Goal: Information Seeking & Learning: Understand process/instructions

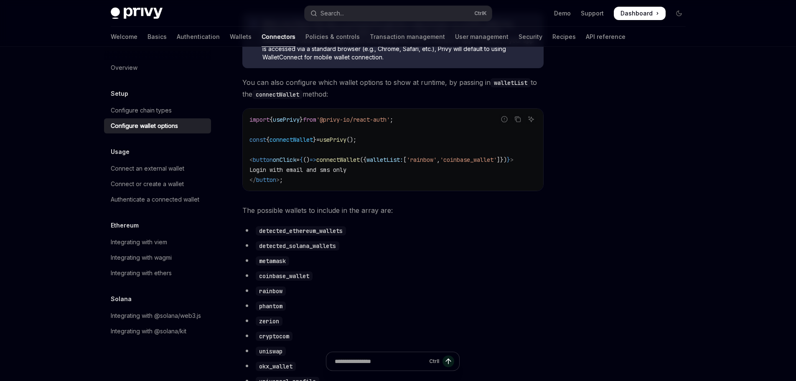
scroll to position [262, 0]
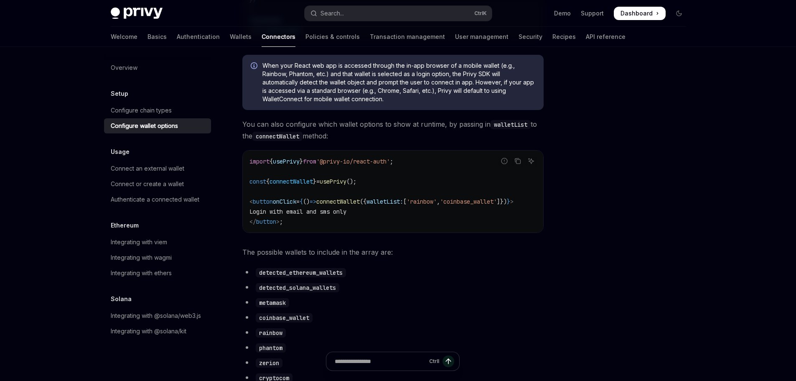
click at [346, 183] on span "usePrivy" at bounding box center [333, 182] width 27 height 8
click at [350, 160] on code "import { usePrivy } from '@privy-io/react-auth' ; const { connectWallet } = use…" at bounding box center [392, 191] width 287 height 70
copy code "import { usePrivy } from '@privy-io/react-auth' ;"
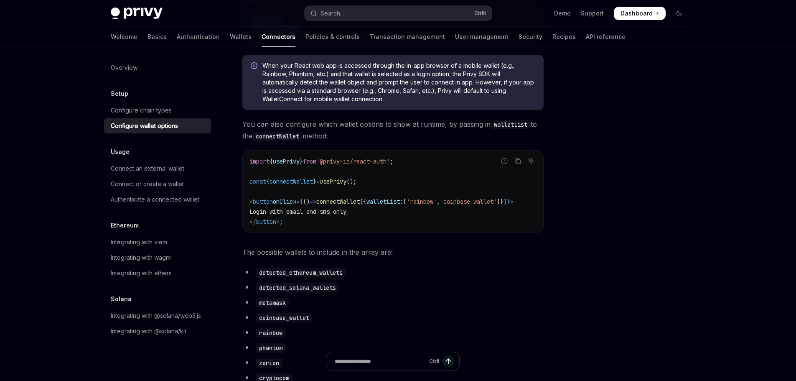
click at [316, 185] on span "}" at bounding box center [314, 182] width 3 height 8
copy code "const { connectWallet } = usePrivy ();"
click at [383, 192] on code "import { usePrivy } from '@privy-io/react-auth' ; const { connectWallet } = use…" at bounding box center [392, 191] width 287 height 70
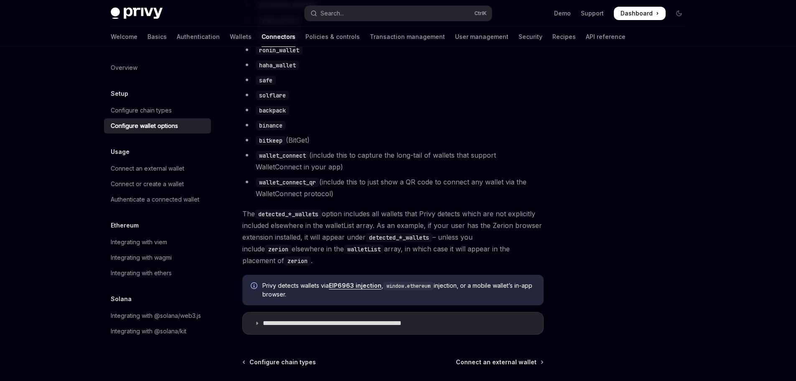
scroll to position [721, 0]
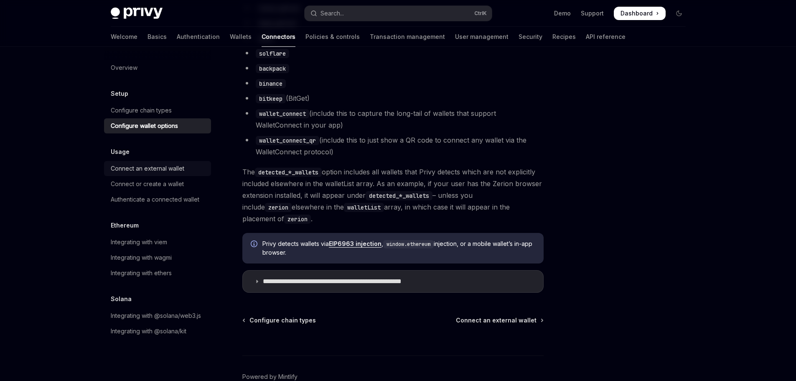
click at [154, 164] on div "Connect an external wallet" at bounding box center [148, 168] width 74 height 10
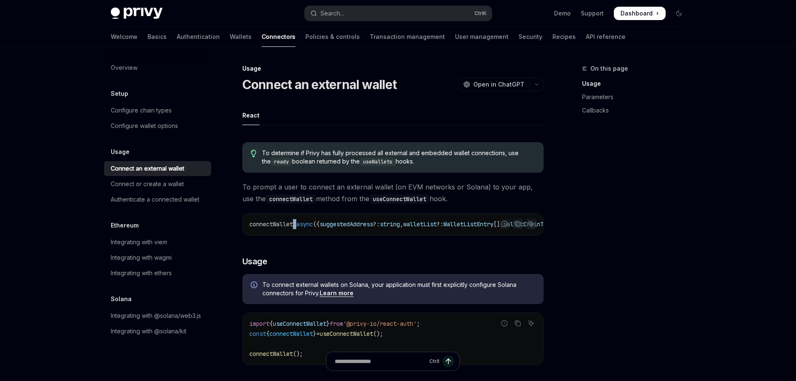
drag, startPoint x: 294, startPoint y: 234, endPoint x: 299, endPoint y: 234, distance: 4.6
click at [299, 234] on div "connectWallet : async ({ suggestedAddress ?: string , walletList ?: WalletListE…" at bounding box center [393, 224] width 300 height 22
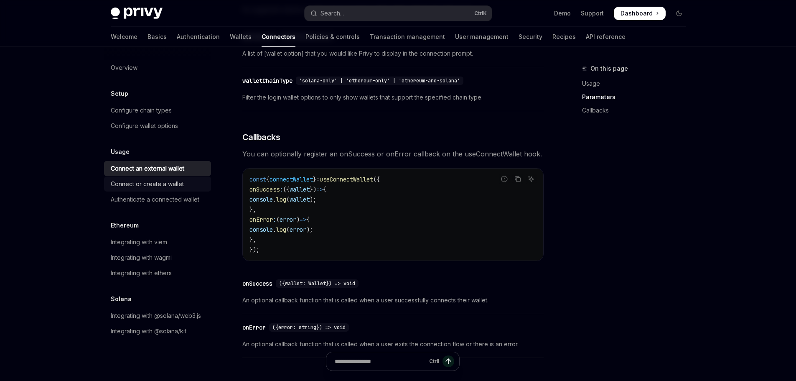
scroll to position [537, 0]
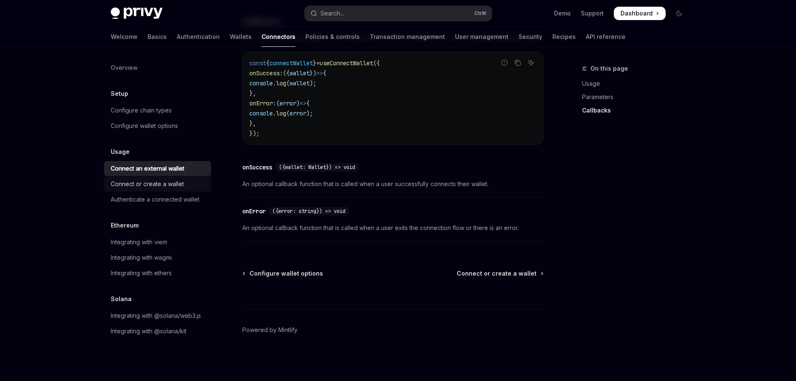
click at [178, 186] on div "Connect or create a wallet" at bounding box center [147, 184] width 73 height 10
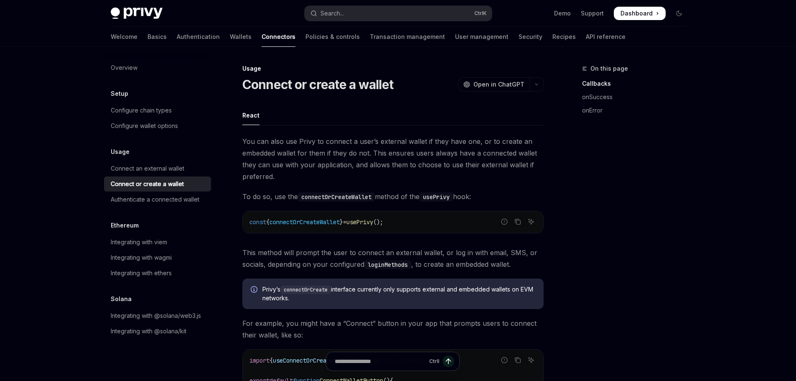
click at [176, 208] on div "Overview Setup Configure chain types Configure wallet options Usage Connect an …" at bounding box center [157, 199] width 107 height 278
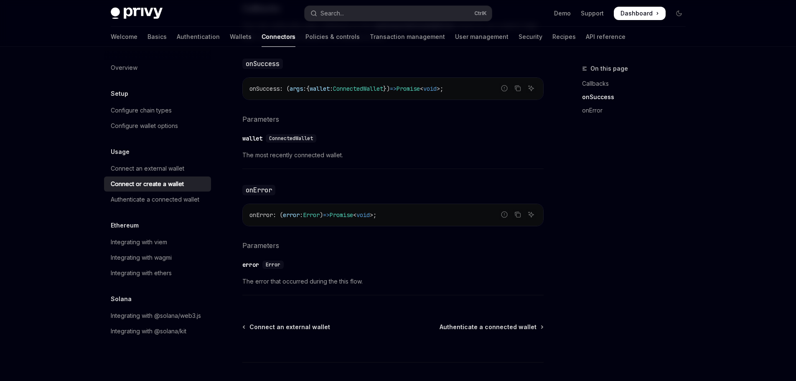
scroll to position [555, 0]
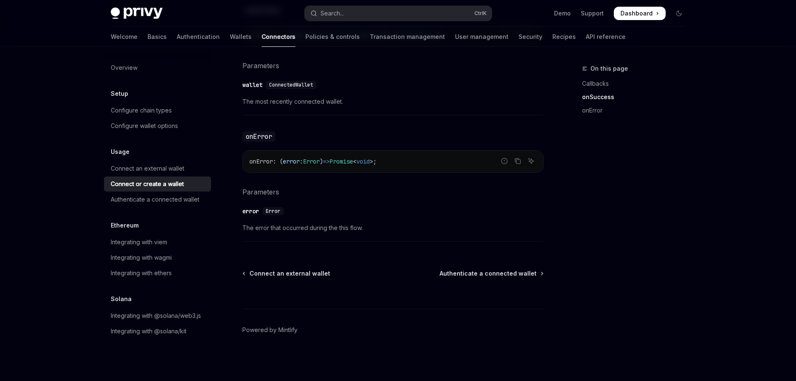
click at [168, 315] on div "WE VALUE YOUR PRIVACY This site uses cookies and related technologies, as descr…" at bounding box center [379, 312] width 531 height 103
click at [129, 338] on div "WE VALUE YOUR PRIVACY This site uses cookies and related technologies, as descr…" at bounding box center [379, 312] width 531 height 103
click at [129, 336] on div "WE VALUE YOUR PRIVACY This site uses cookies and related technologies, as descr…" at bounding box center [379, 312] width 531 height 103
click at [128, 331] on div "WE VALUE YOUR PRIVACY This site uses cookies and related technologies, as descr…" at bounding box center [379, 312] width 531 height 103
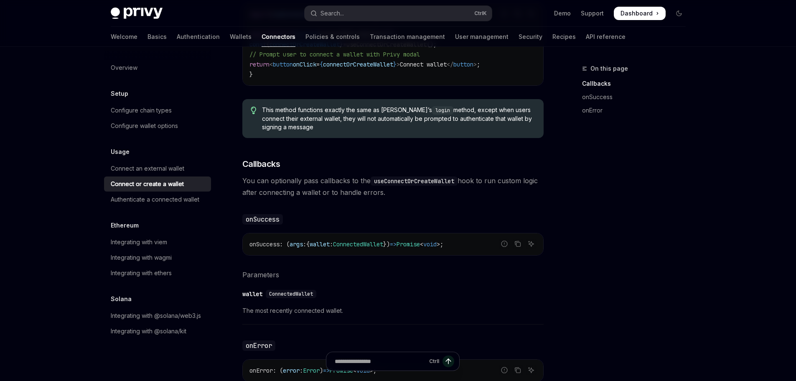
scroll to position [304, 0]
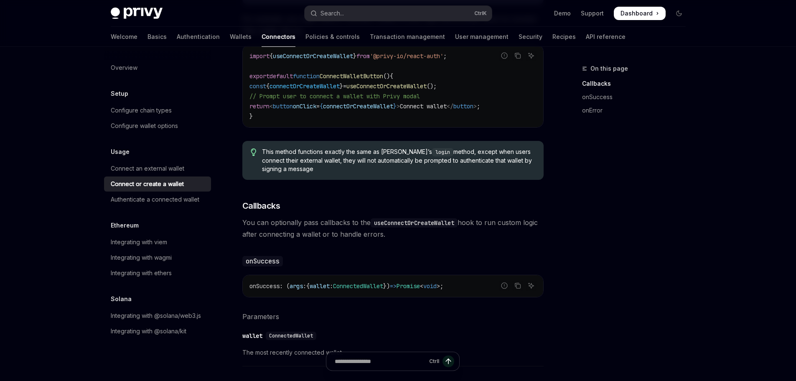
click at [142, 330] on div "WE VALUE YOUR PRIVACY This site uses cookies and related technologies, as descr…" at bounding box center [379, 312] width 531 height 103
click at [136, 275] on span "WE VALUE YOUR PRIVACY" at bounding box center [206, 285] width 184 height 22
click at [139, 242] on div "Integrating with viem" at bounding box center [139, 242] width 56 height 10
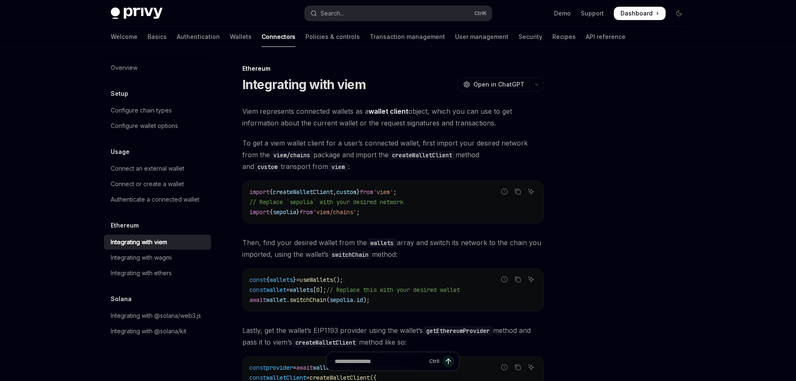
click at [150, 267] on div "WE VALUE YOUR PRIVACY This site uses cookies and related technologies, as descr…" at bounding box center [379, 312] width 531 height 103
click at [149, 259] on div "Integrating with wagmi" at bounding box center [141, 257] width 61 height 10
type textarea "*"
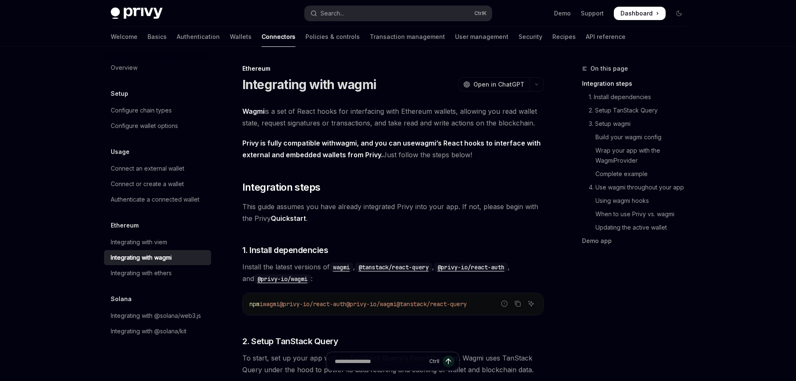
click at [152, 333] on div "WE VALUE YOUR PRIVACY This site uses cookies and related technologies, as descr…" at bounding box center [379, 312] width 531 height 103
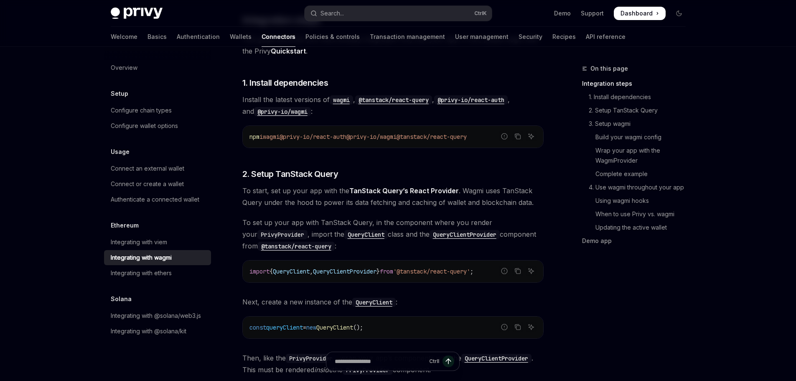
scroll to position [209, 0]
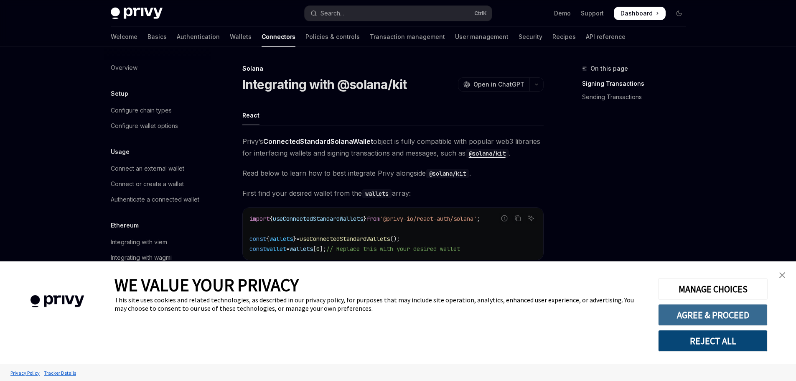
click at [683, 317] on button "AGREE & PROCEED" at bounding box center [712, 315] width 109 height 22
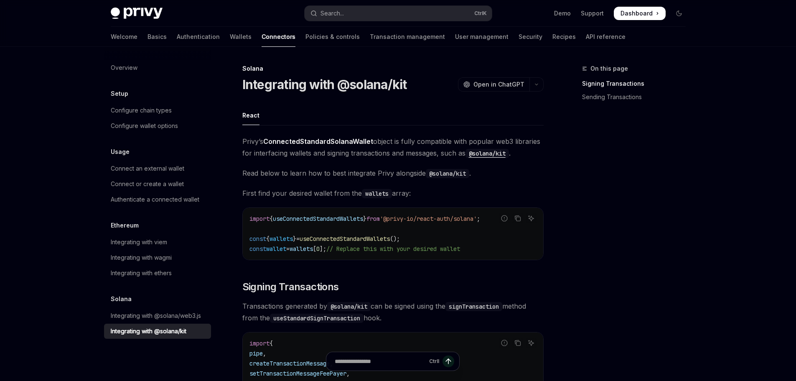
click at [364, 195] on code "wallets" at bounding box center [377, 193] width 30 height 9
